Goal: Information Seeking & Learning: Learn about a topic

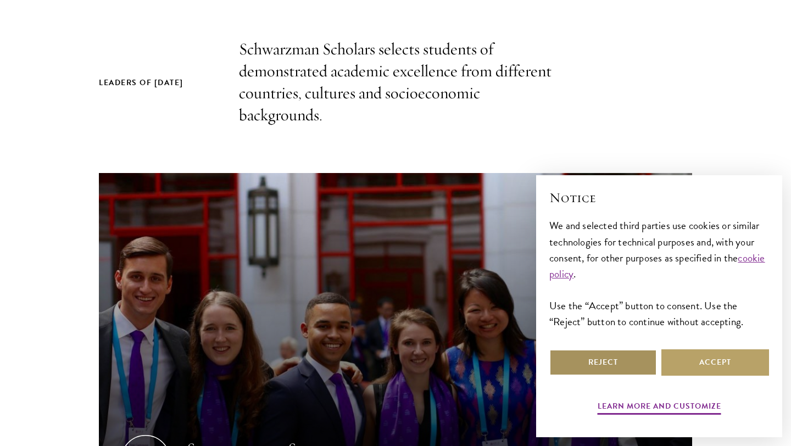
scroll to position [383, 0]
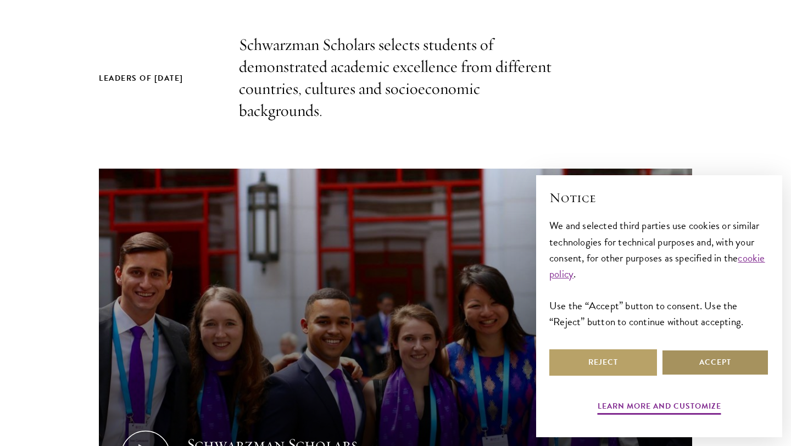
click at [709, 371] on button "Accept" at bounding box center [716, 362] width 108 height 26
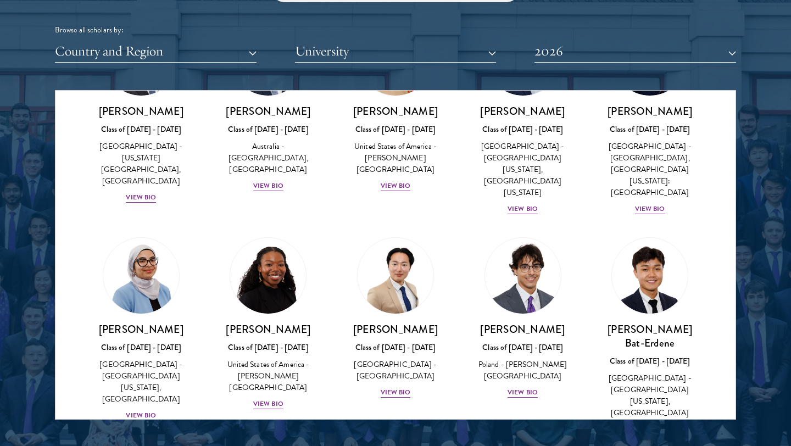
scroll to position [533, 0]
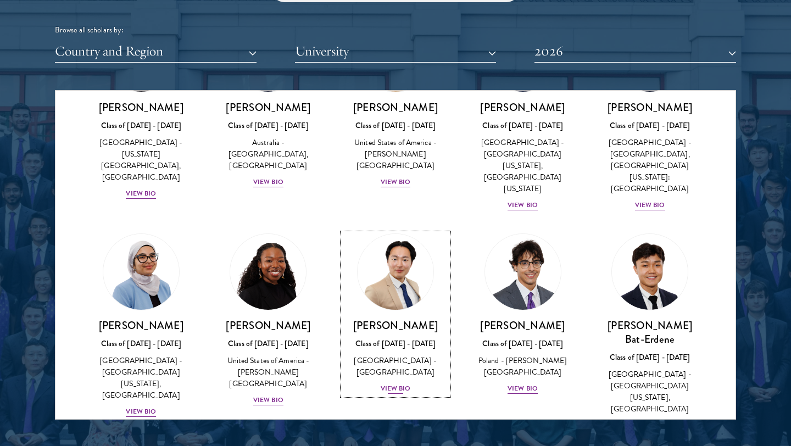
click at [401, 335] on div "Joon Baek Class of 2025 - 2026 South Korea - Columbia University View Bio" at bounding box center [396, 357] width 106 height 76
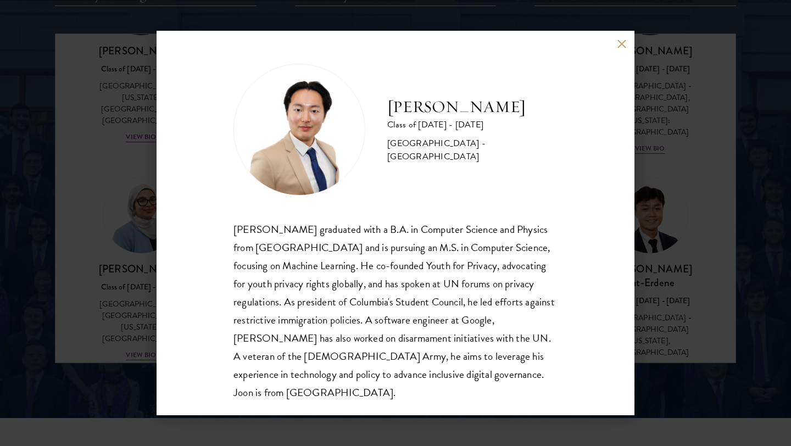
scroll to position [1455, 0]
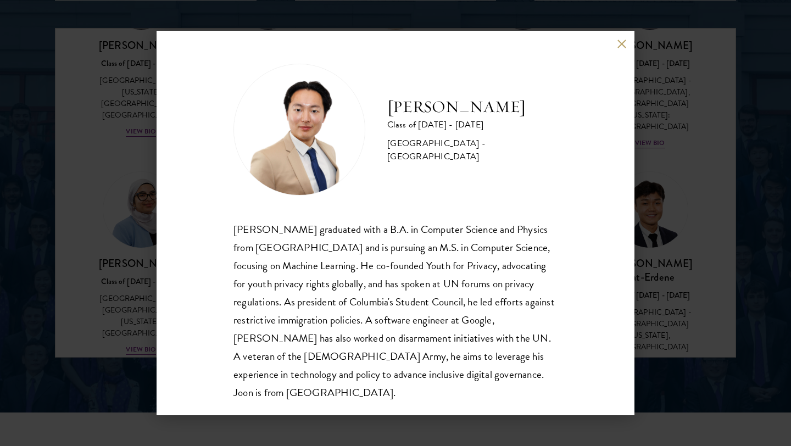
click at [653, 214] on div "Joon Baek Class of 2025 - 2026 South Korea - Columbia University Beom Joon Baek…" at bounding box center [395, 223] width 791 height 446
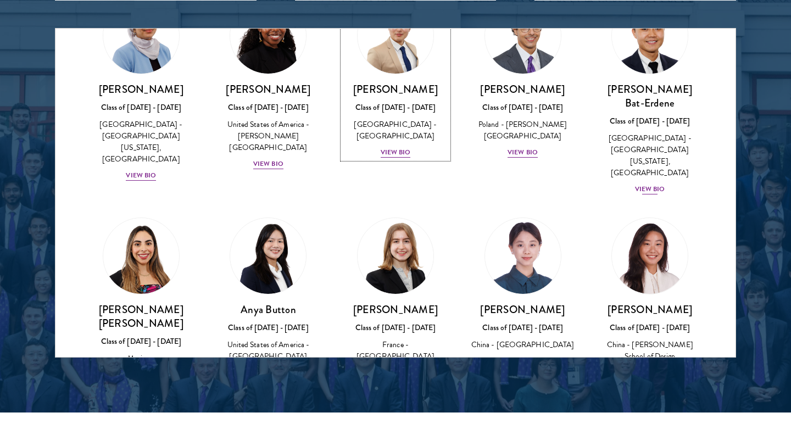
scroll to position [755, 0]
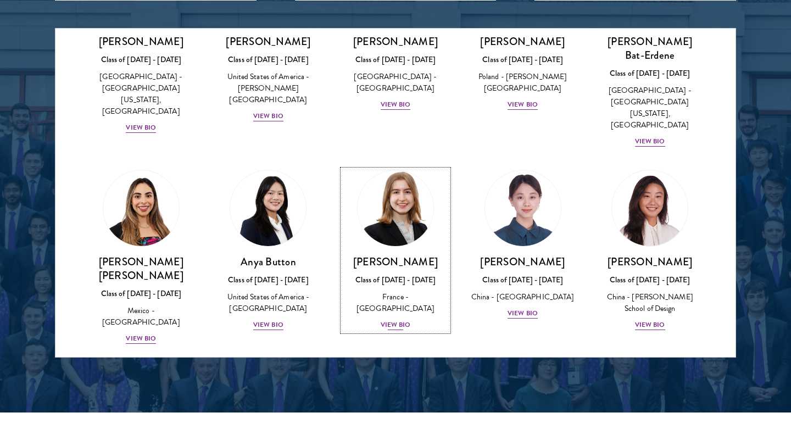
click at [403, 320] on div "View Bio" at bounding box center [396, 325] width 30 height 10
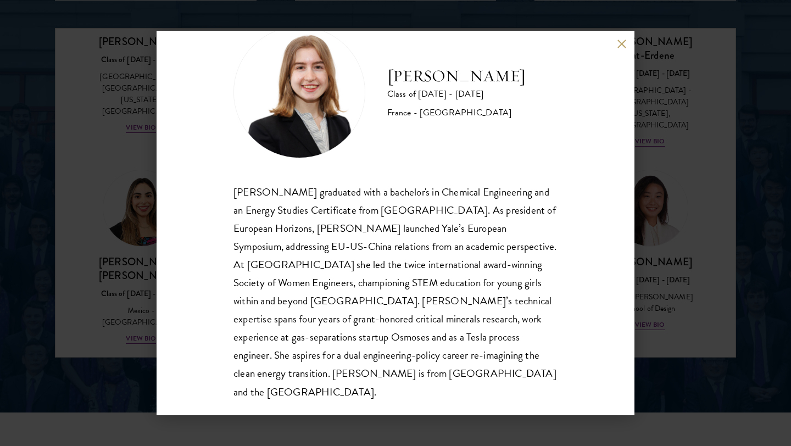
scroll to position [37, 0]
click at [684, 229] on div "Anne-Amélie Campant Class of 2025 - 2026 France - Yale University Anne-Amélie C…" at bounding box center [395, 223] width 791 height 446
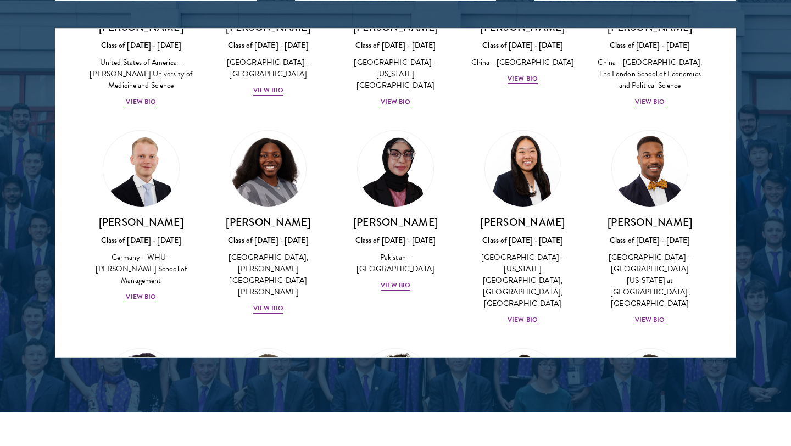
scroll to position [2087, 0]
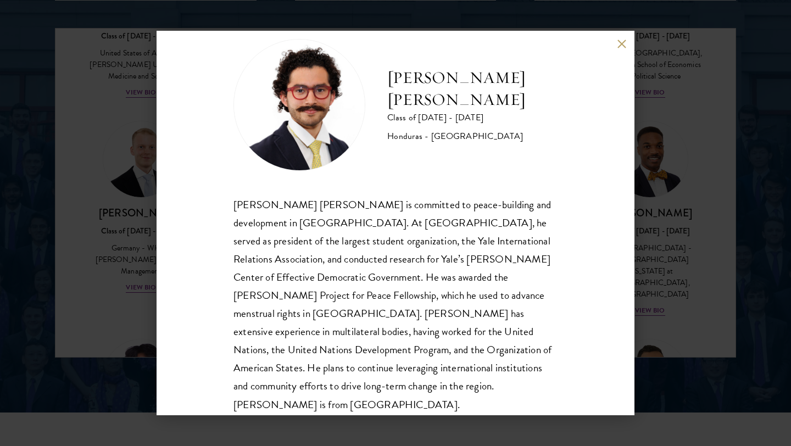
scroll to position [37, 0]
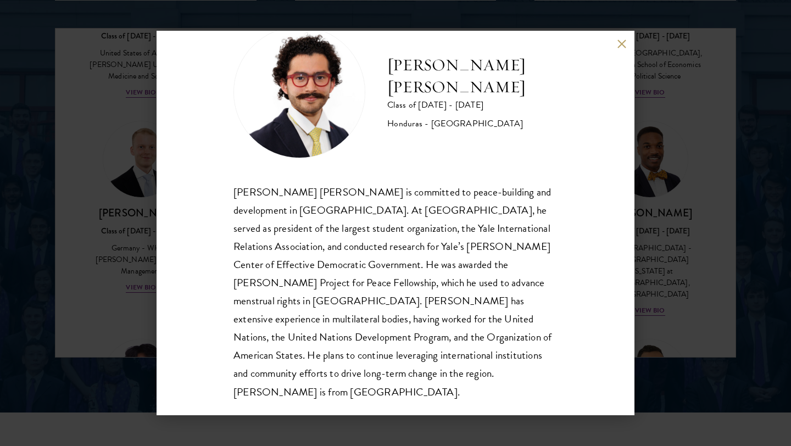
click at [653, 167] on div "Rolando Kattan Rubi Class of 2025 - 2026 Honduras - Yale University Rolando Kat…" at bounding box center [395, 223] width 791 height 446
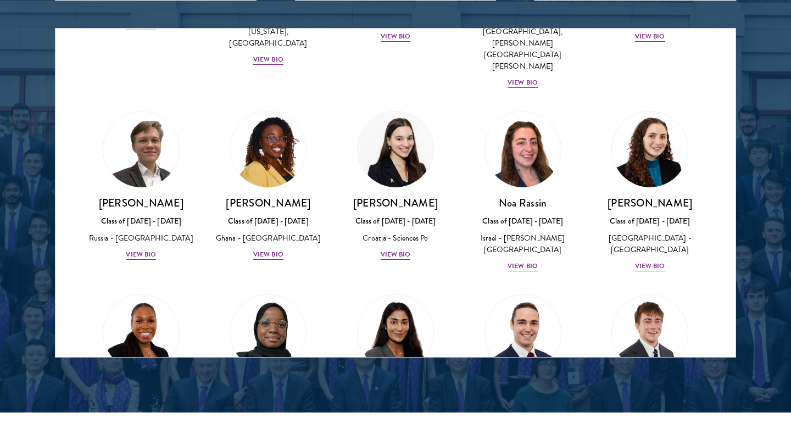
scroll to position [3760, 0]
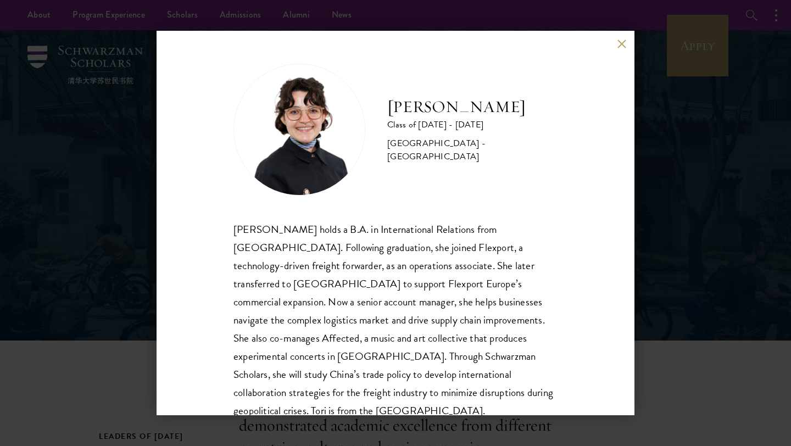
scroll to position [19, 0]
